Goal: Task Accomplishment & Management: Manage account settings

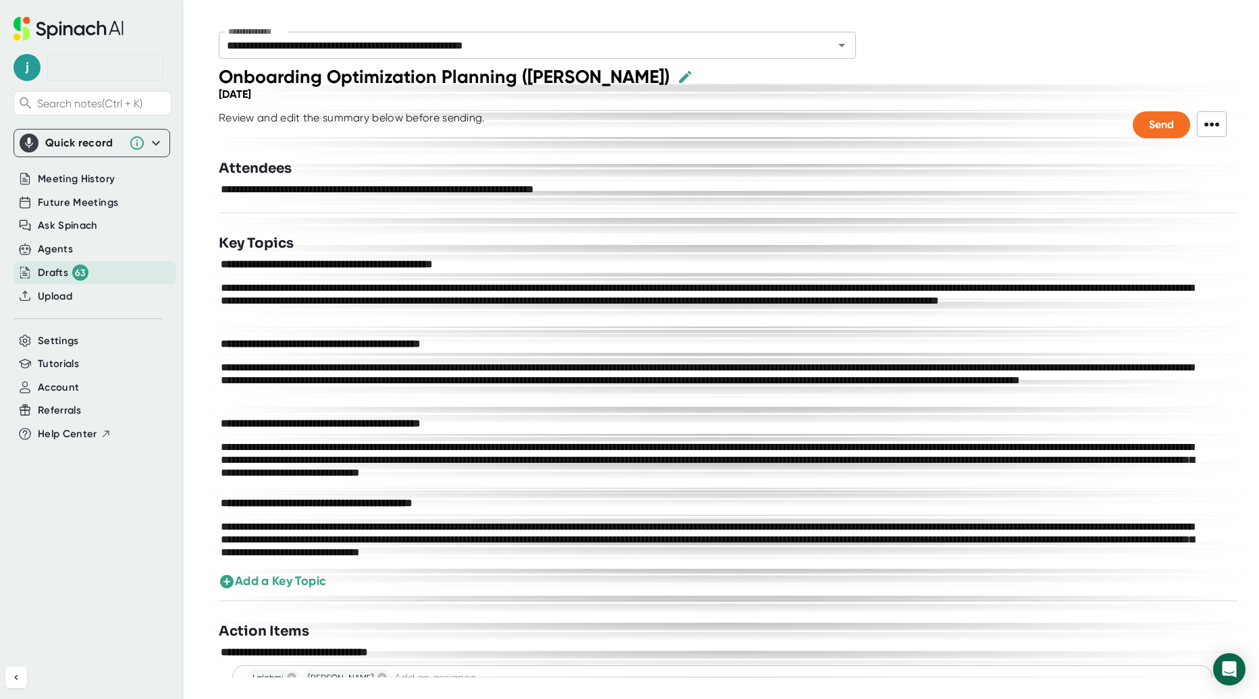
click at [57, 271] on div "Drafts 63" at bounding box center [63, 273] width 51 height 16
click at [55, 277] on div "Drafts 63" at bounding box center [63, 273] width 51 height 16
click at [49, 271] on div "Drafts 63" at bounding box center [63, 273] width 51 height 16
click at [138, 281] on div "Drafts 63" at bounding box center [94, 272] width 163 height 23
click at [67, 282] on div "Drafts 63" at bounding box center [91, 272] width 157 height 24
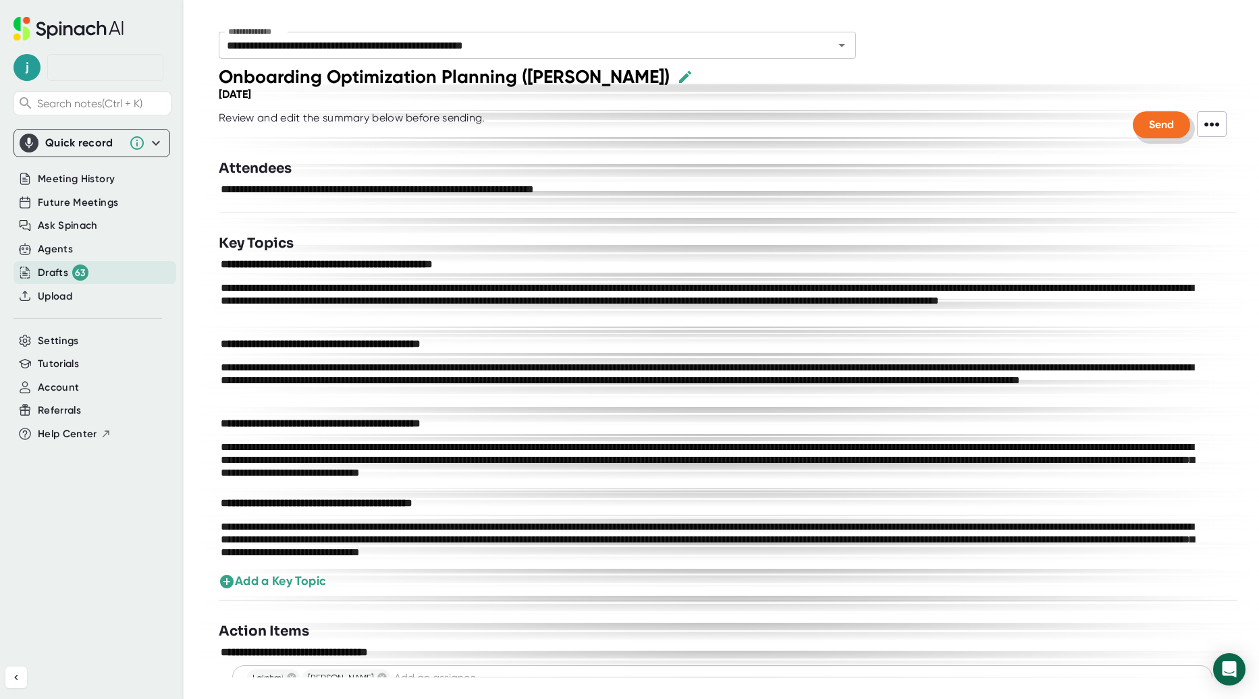
click at [1155, 132] on button "Send" at bounding box center [1160, 124] width 57 height 27
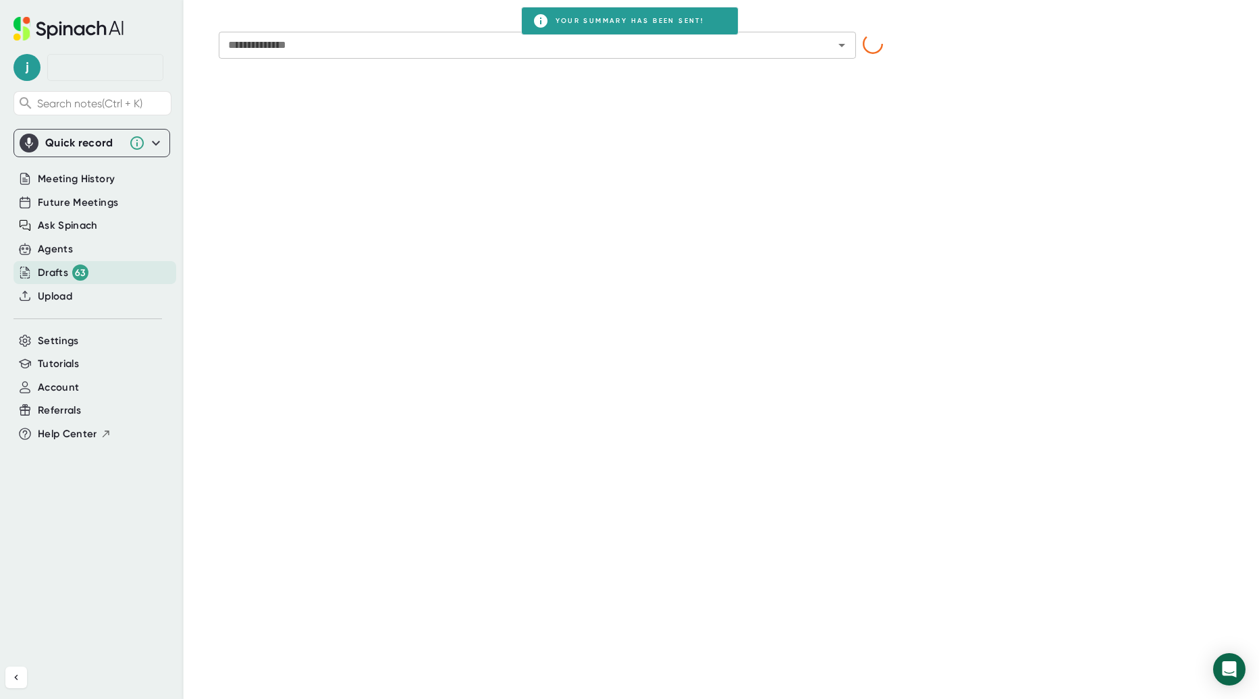
type input "**********"
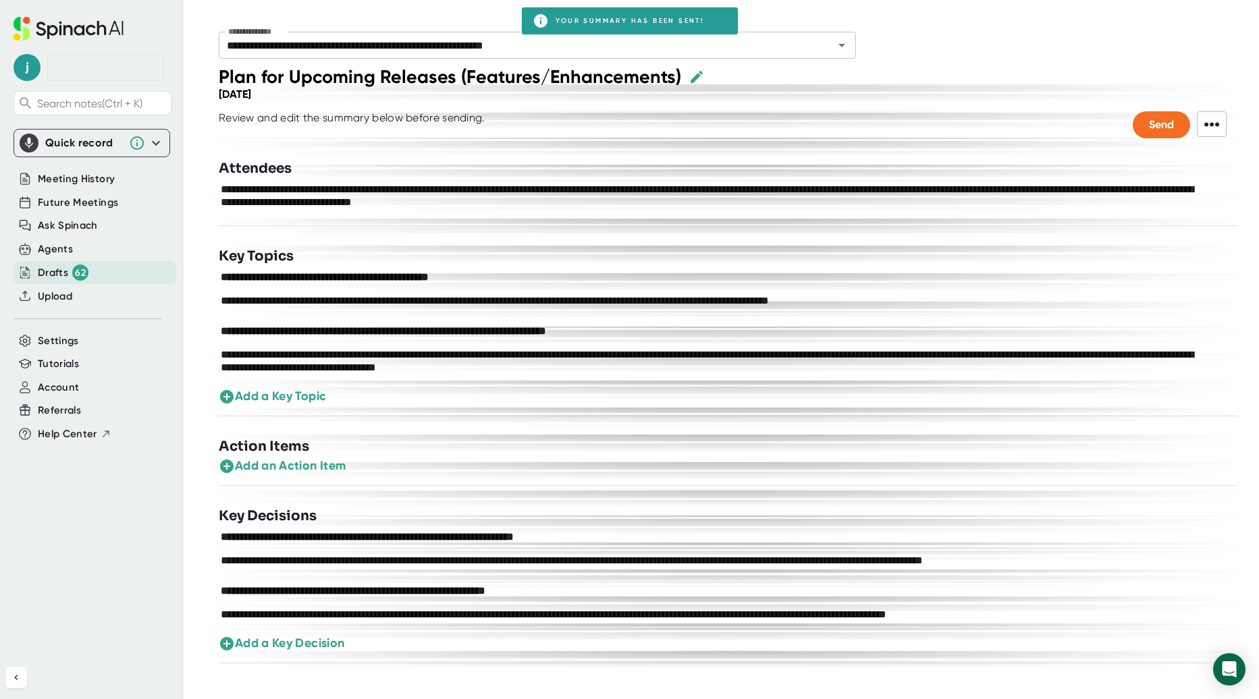
click at [68, 267] on div "Drafts 62" at bounding box center [63, 273] width 51 height 16
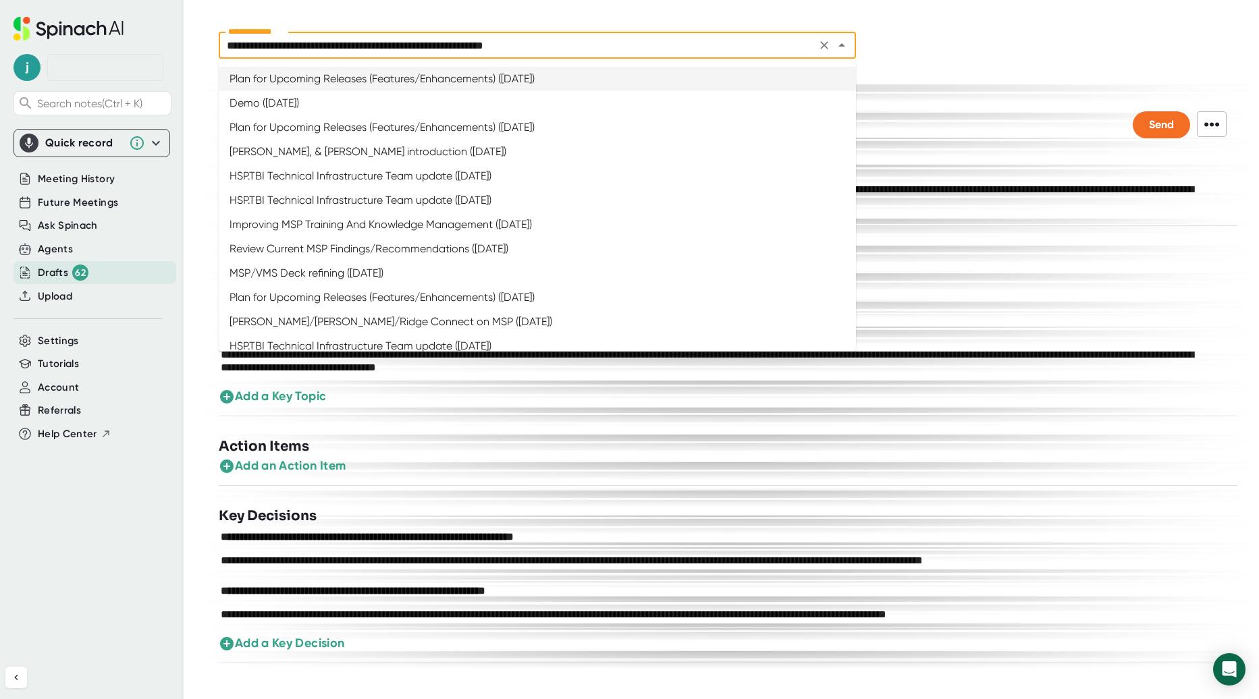
click at [759, 53] on input "**********" at bounding box center [517, 45] width 589 height 19
click at [82, 493] on div "j Search notes (Ctrl + K) Quick record Include tab audio Start Recording Meetin…" at bounding box center [92, 322] width 184 height 645
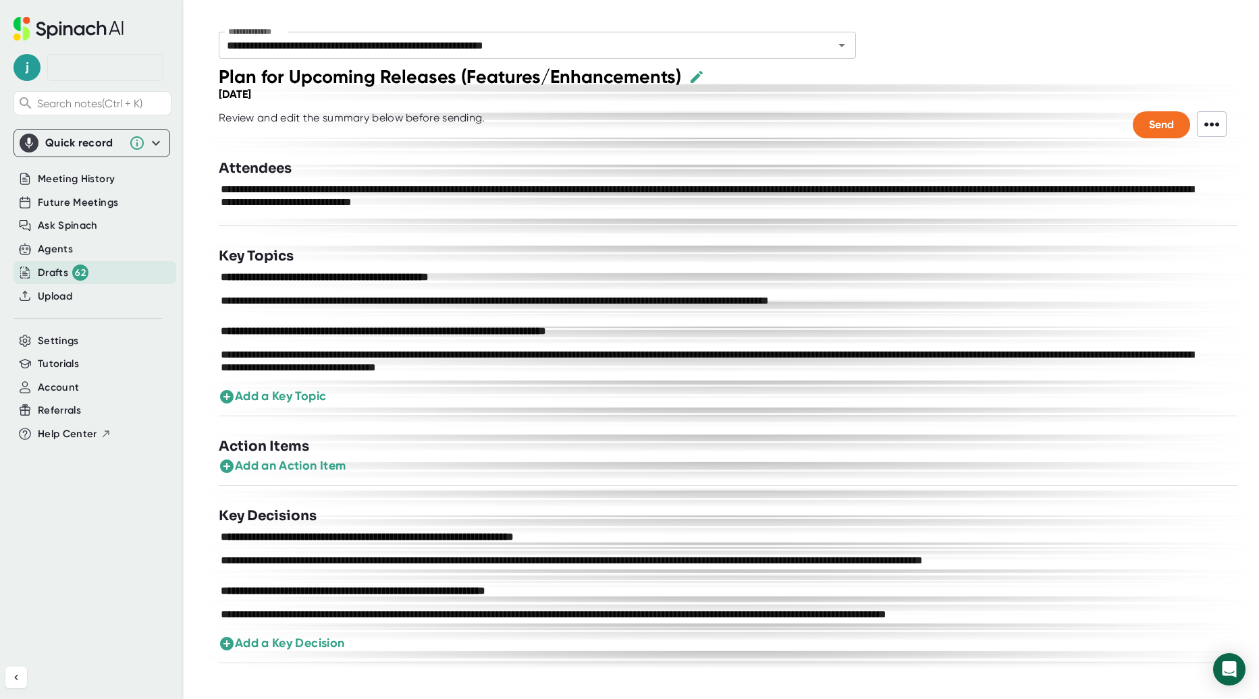
click at [62, 272] on div "Drafts 62" at bounding box center [63, 273] width 51 height 16
click at [107, 180] on span "Meeting History" at bounding box center [76, 179] width 77 height 16
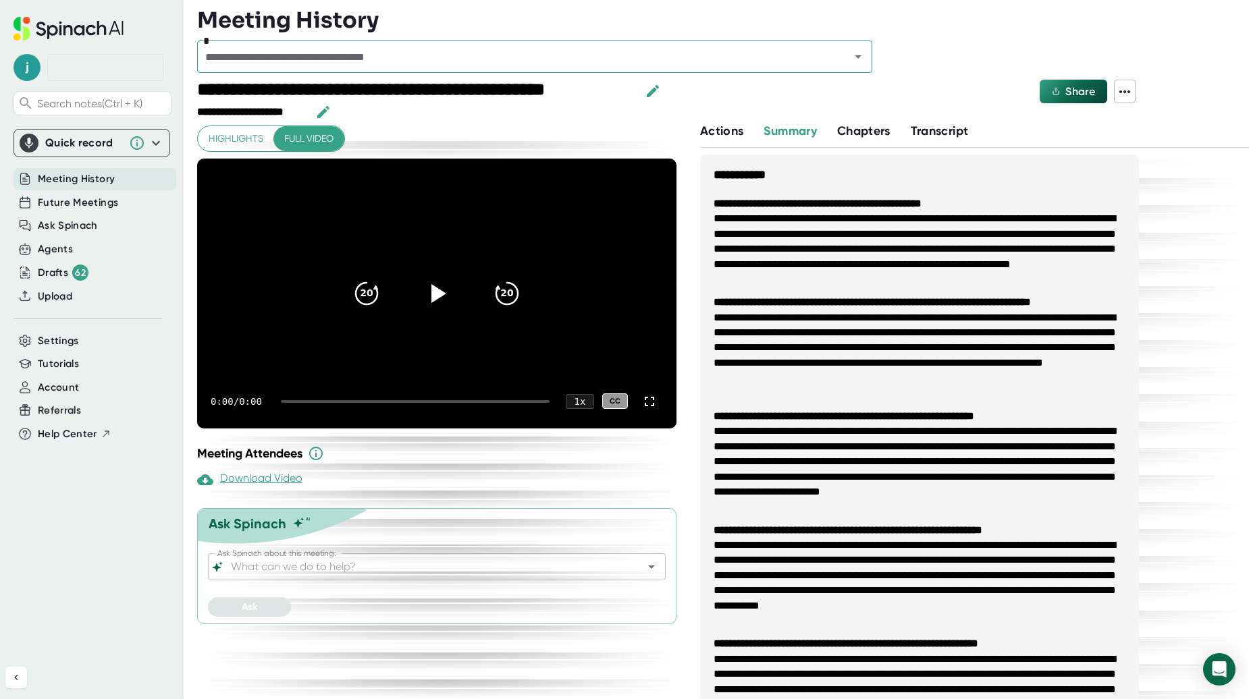
click at [491, 61] on input "text" at bounding box center [514, 56] width 627 height 19
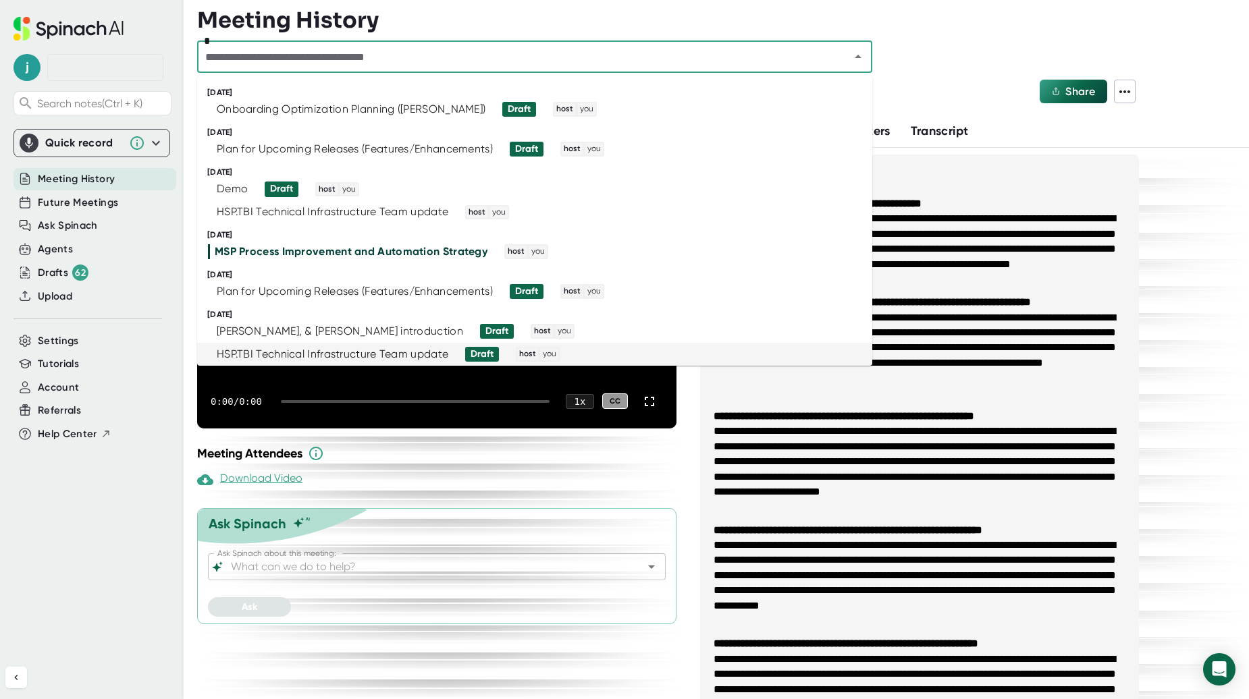
click at [84, 514] on div "j Search notes (Ctrl + K) Quick record Include tab audio Start Recording Meetin…" at bounding box center [92, 322] width 184 height 645
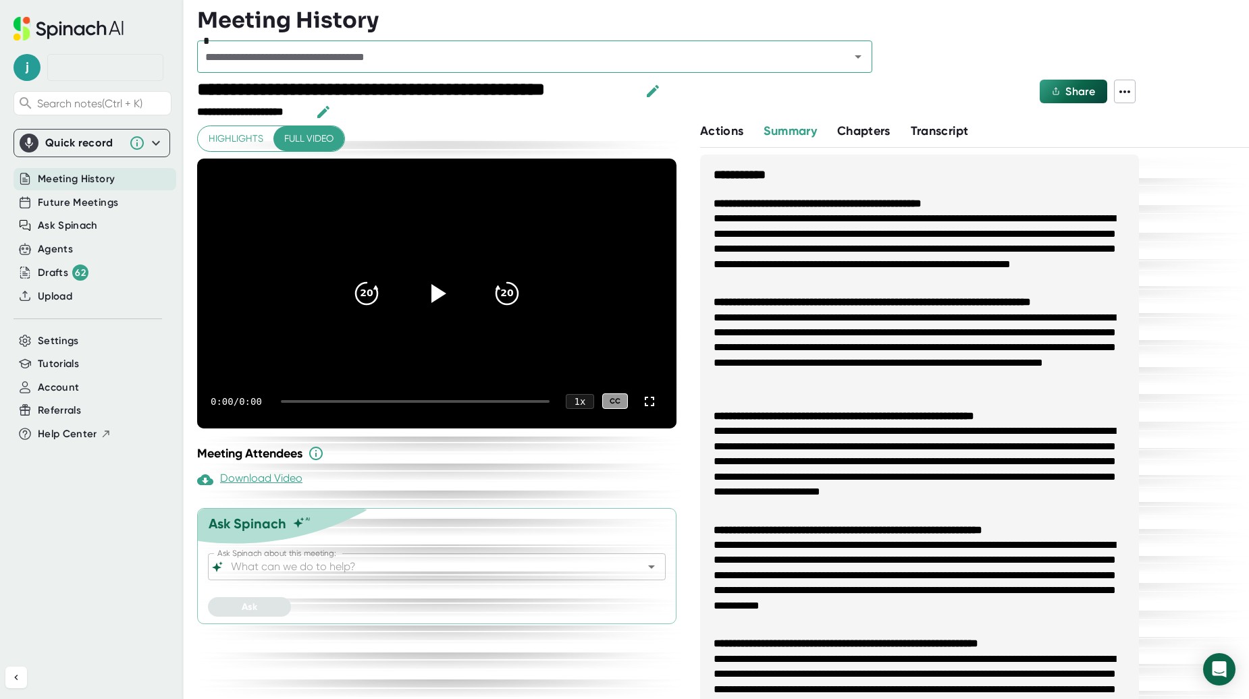
click at [56, 180] on span "Meeting History" at bounding box center [76, 179] width 77 height 16
click at [72, 204] on span "Future Meetings" at bounding box center [78, 203] width 80 height 16
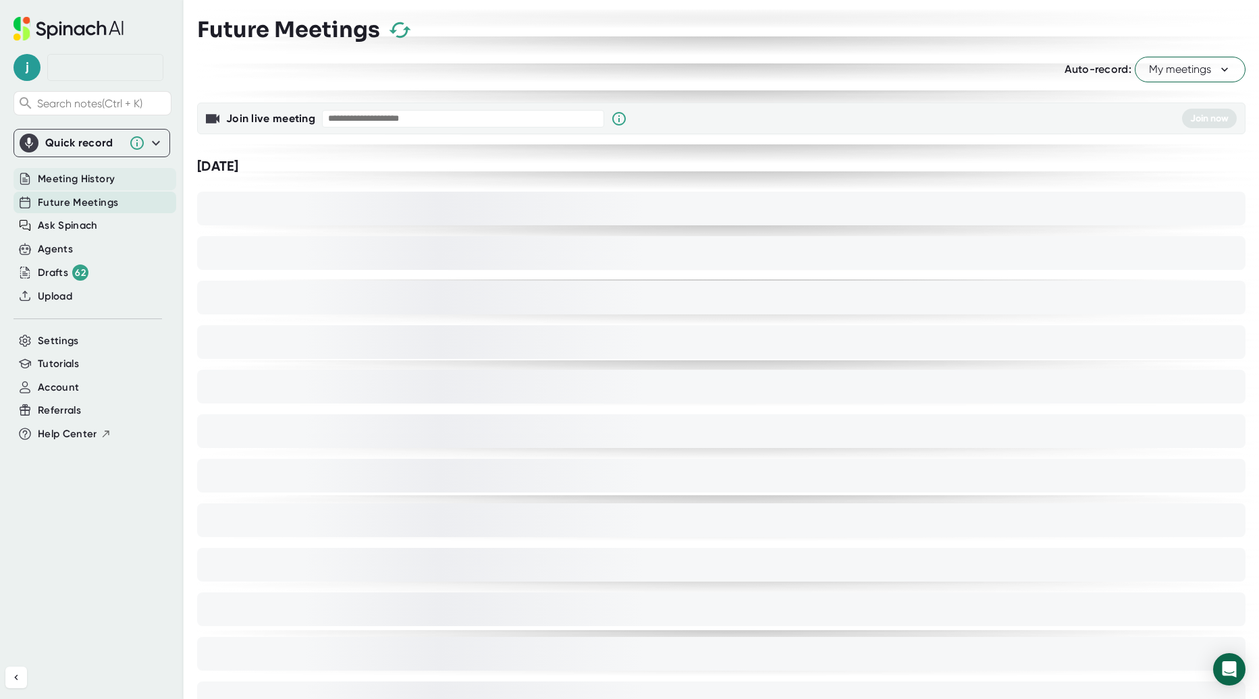
click at [77, 184] on span "Meeting History" at bounding box center [76, 179] width 77 height 16
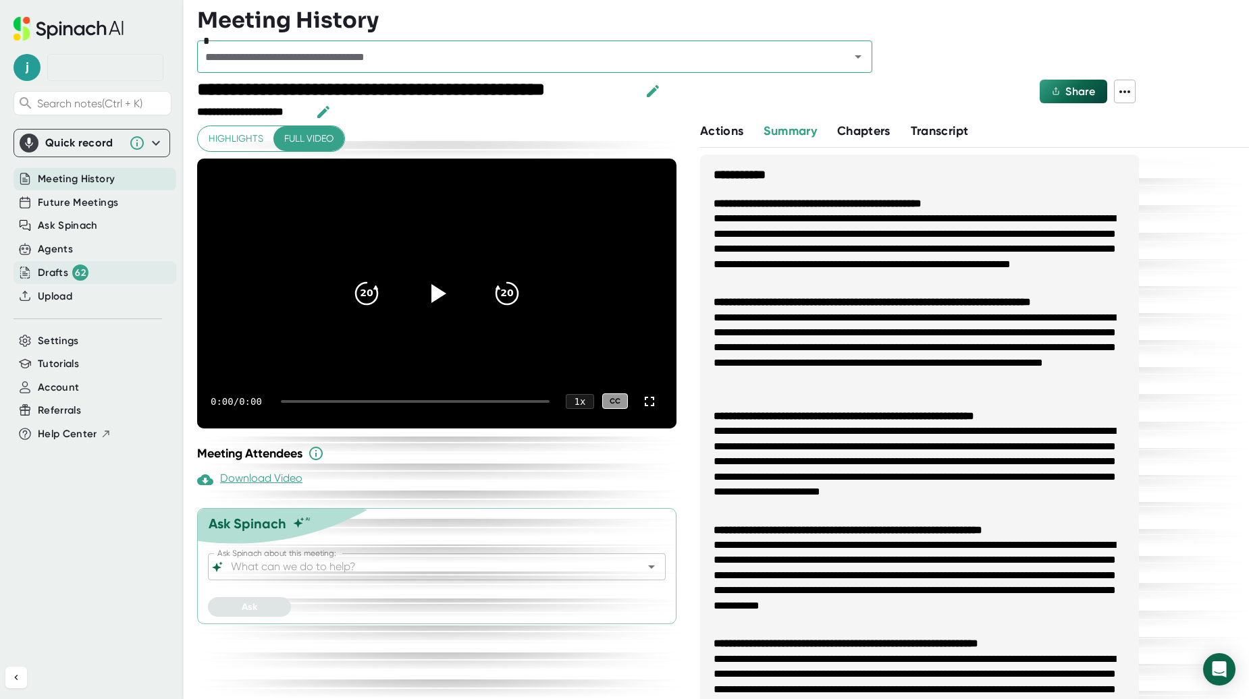
click at [48, 271] on div "Drafts 62" at bounding box center [63, 273] width 51 height 16
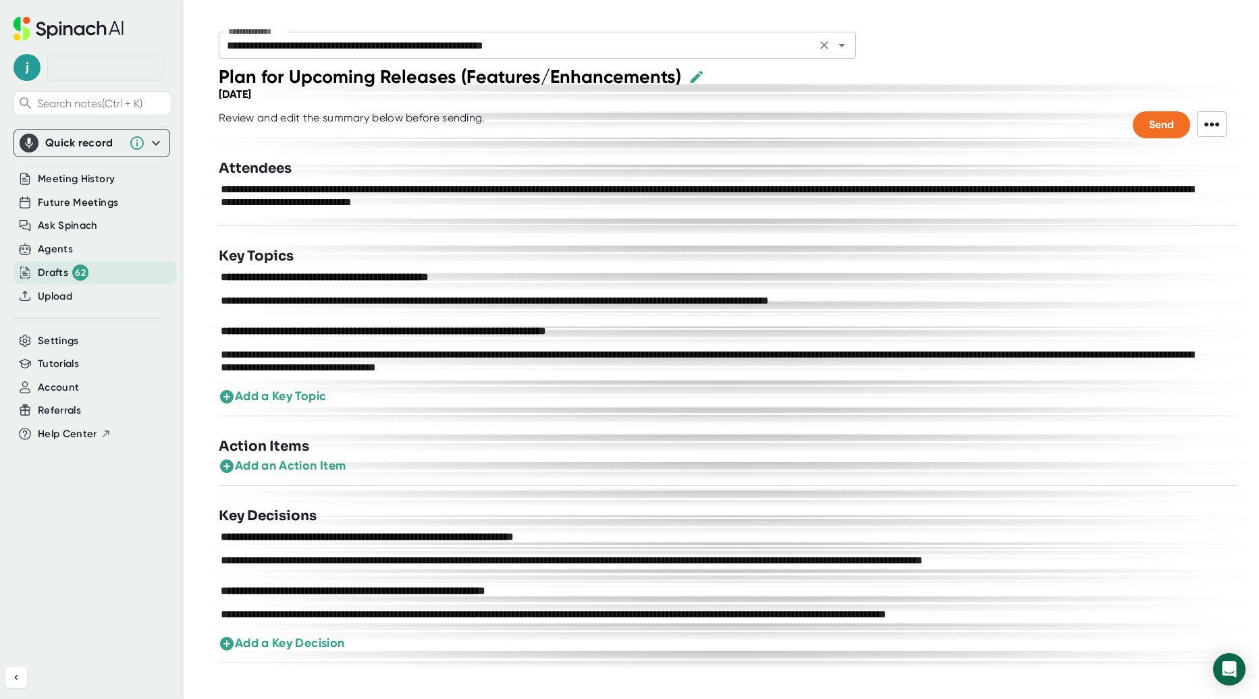
click at [740, 58] on div "**********" at bounding box center [537, 45] width 637 height 27
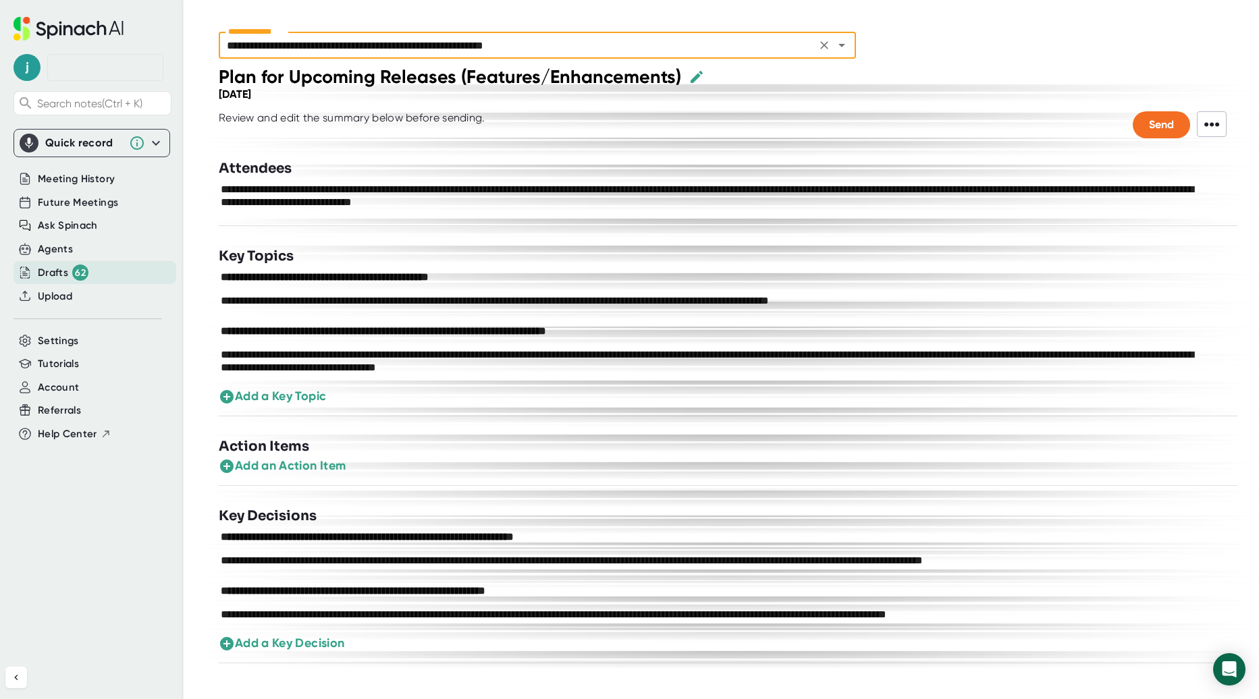
click at [845, 41] on icon "Open" at bounding box center [841, 45] width 16 height 16
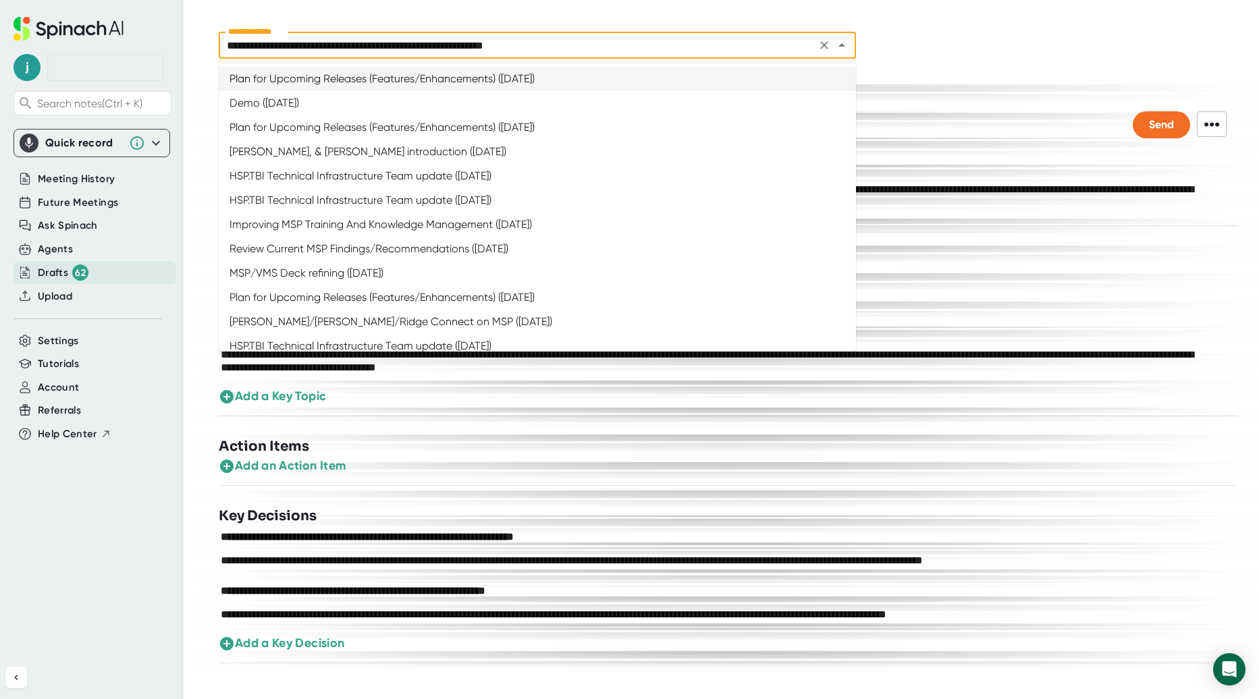
drag, startPoint x: 971, startPoint y: 61, endPoint x: 964, endPoint y: 61, distance: 7.4
click at [964, 61] on div "**********" at bounding box center [738, 49] width 1083 height 34
